Goal: Task Accomplishment & Management: Manage account settings

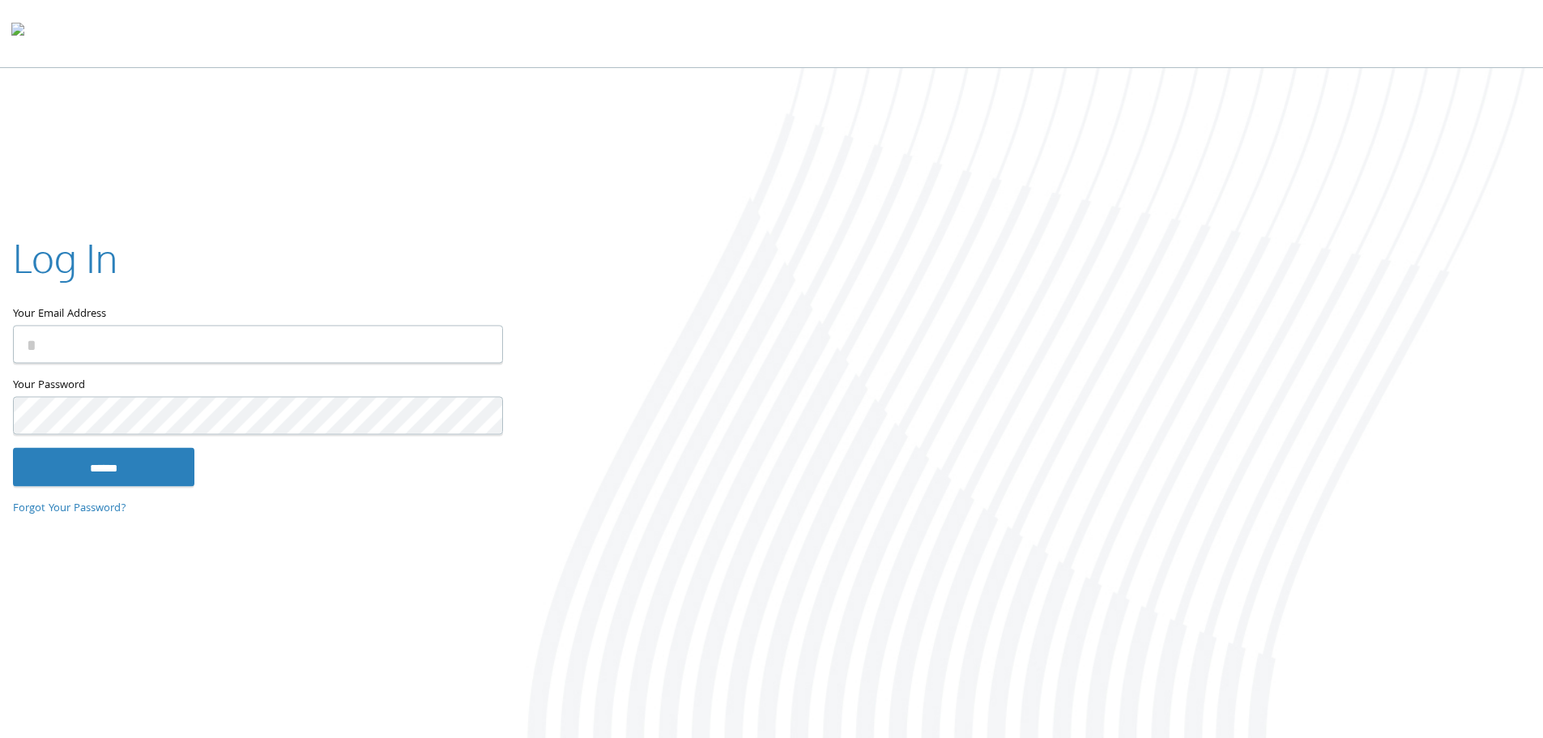
type input "**********"
click at [105, 480] on input "******" at bounding box center [103, 466] width 181 height 39
type input "**********"
click at [147, 453] on input "******" at bounding box center [103, 466] width 181 height 39
